Goal: Find specific page/section: Find specific page/section

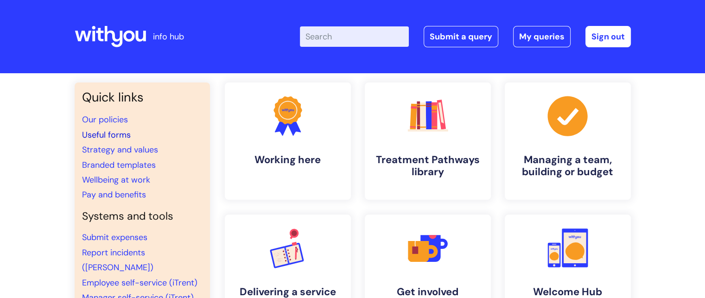
click at [113, 132] on link "Useful forms" at bounding box center [106, 134] width 49 height 11
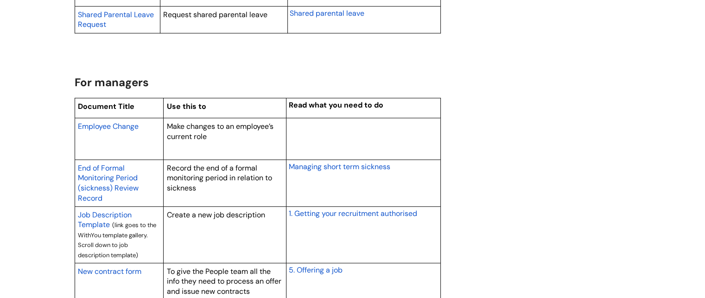
scroll to position [699, 0]
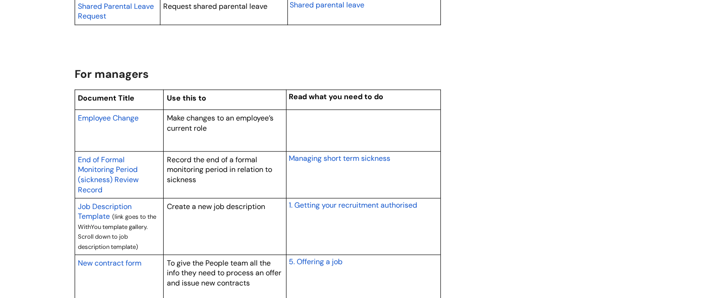
click at [133, 118] on span "Employee Change" at bounding box center [108, 118] width 61 height 10
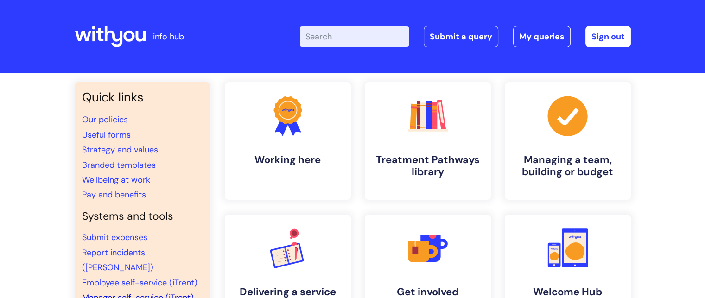
click at [154, 292] on link "Manager self-service (iTrent)" at bounding box center [138, 297] width 112 height 11
